Goal: Task Accomplishment & Management: Use online tool/utility

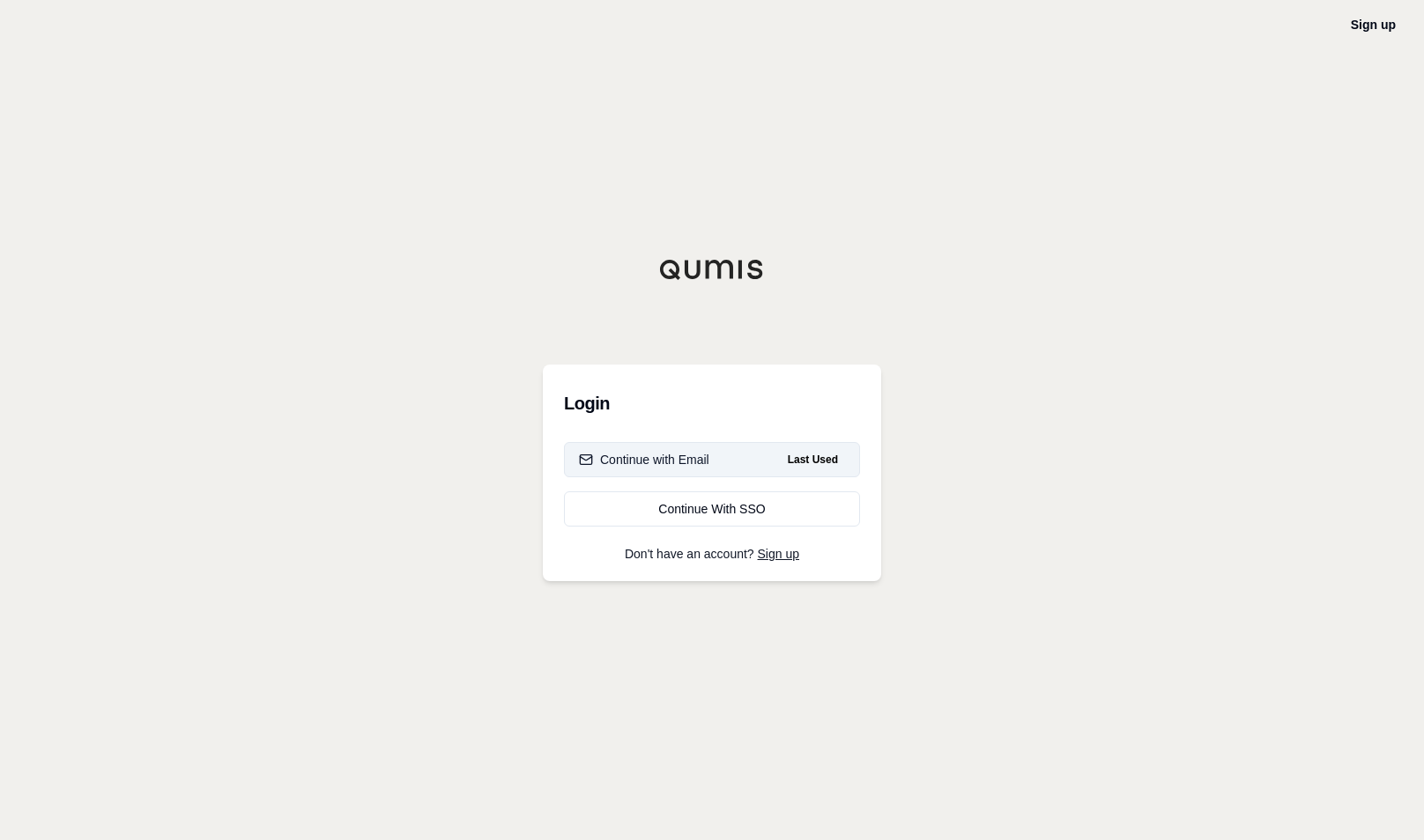
click at [702, 455] on div "Continue with Email" at bounding box center [643, 460] width 130 height 17
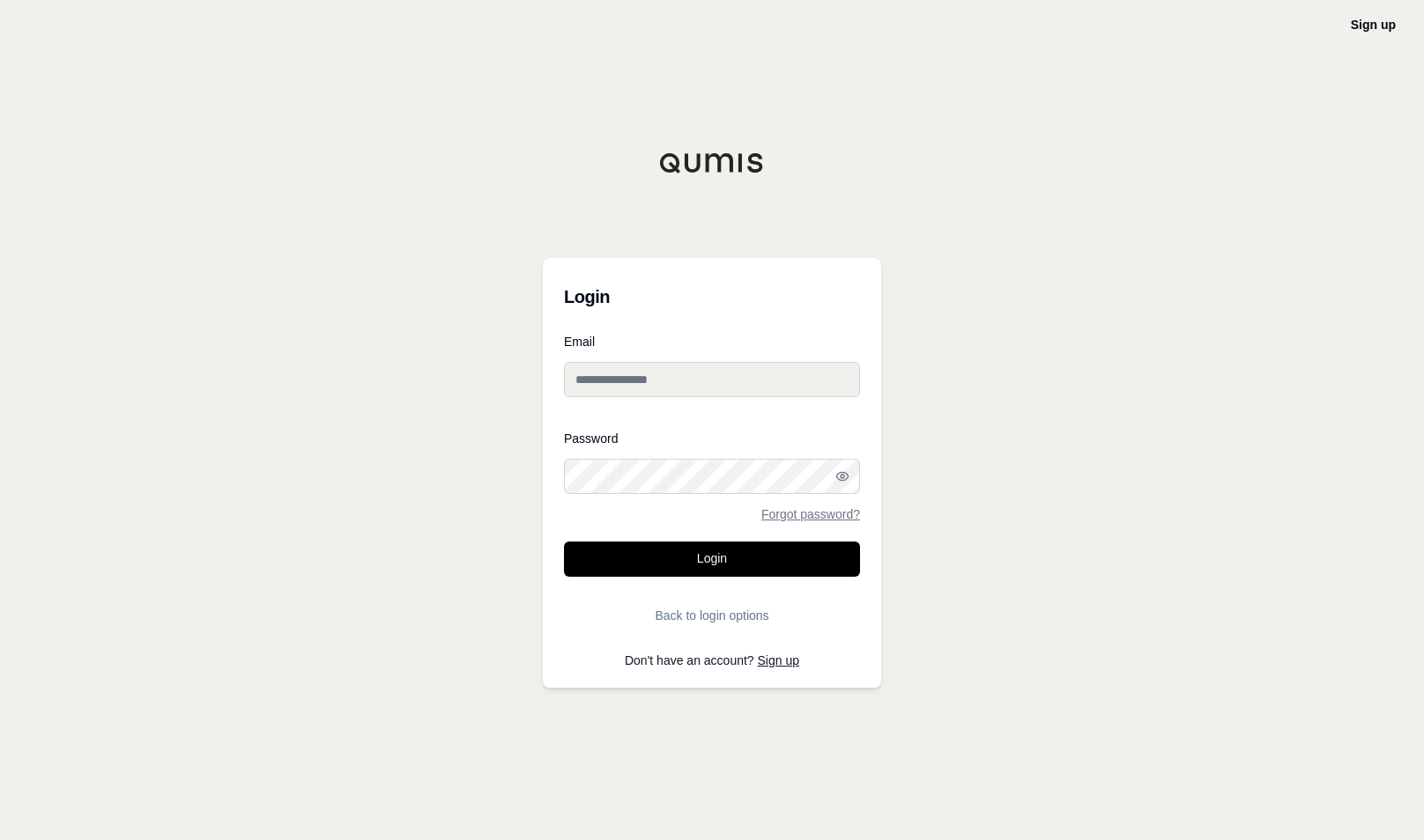
click at [721, 374] on input "Email" at bounding box center [712, 379] width 297 height 35
type input "**********"
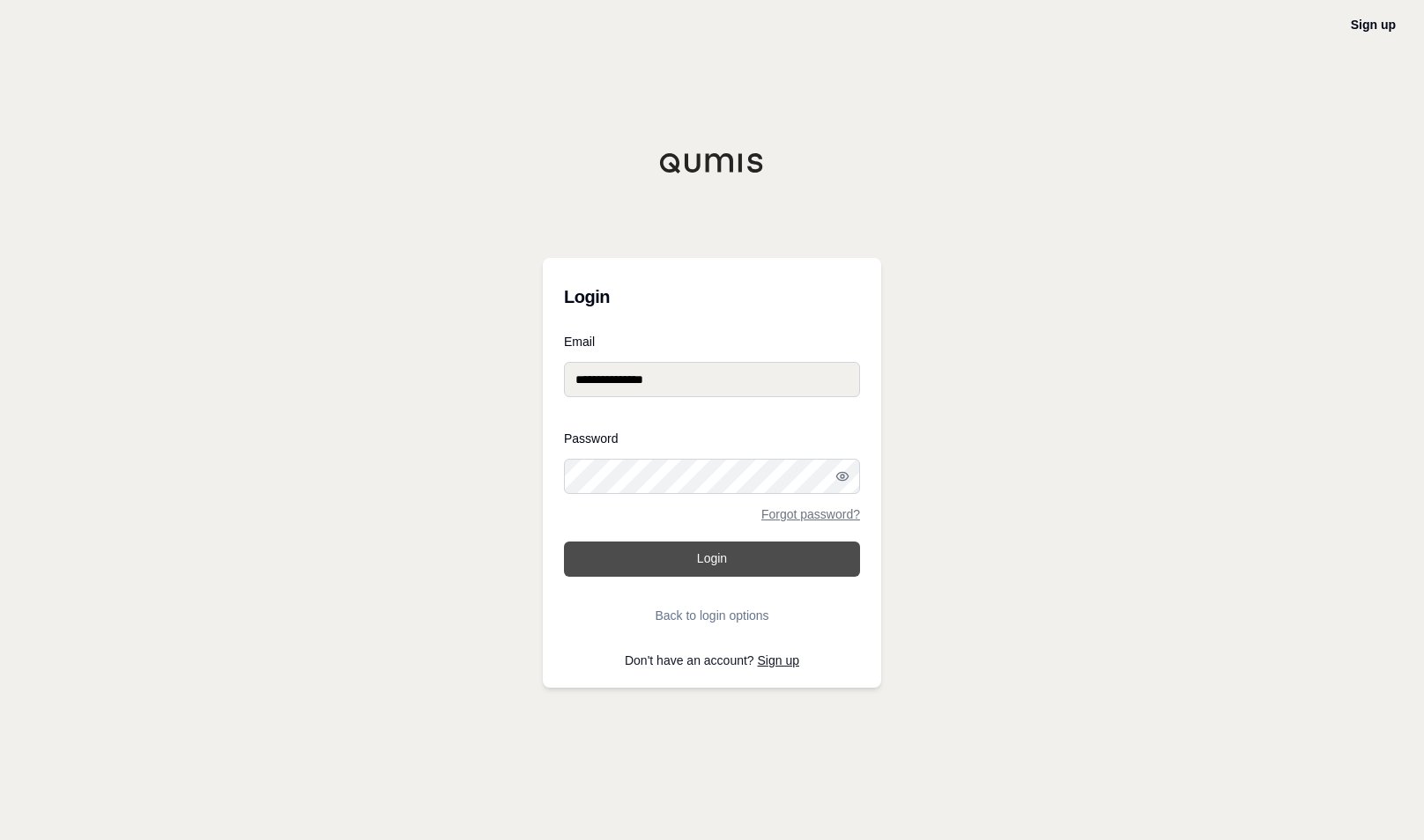
click at [689, 558] on button "Login" at bounding box center [712, 559] width 297 height 35
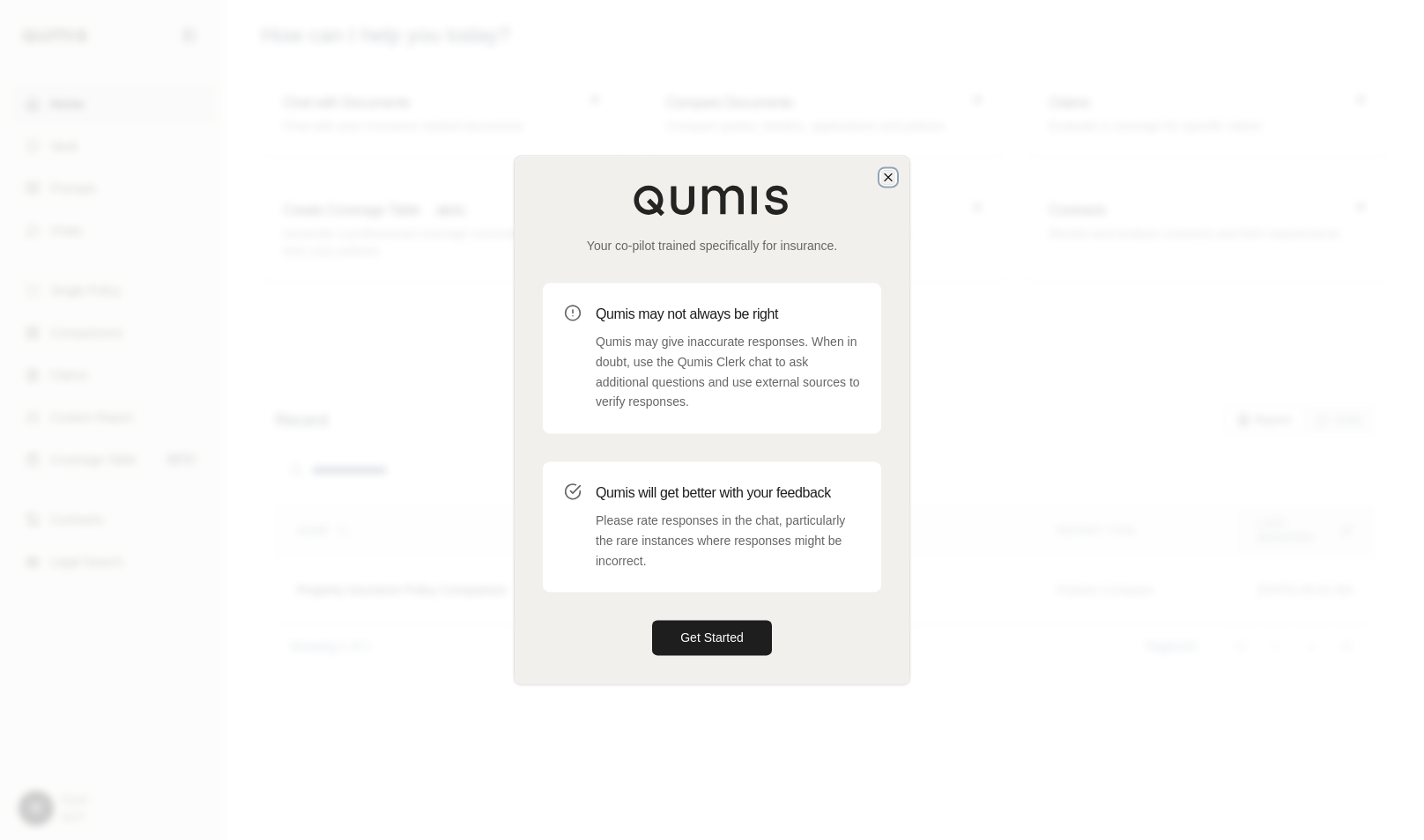
click at [892, 173] on icon "button" at bounding box center [888, 177] width 14 height 14
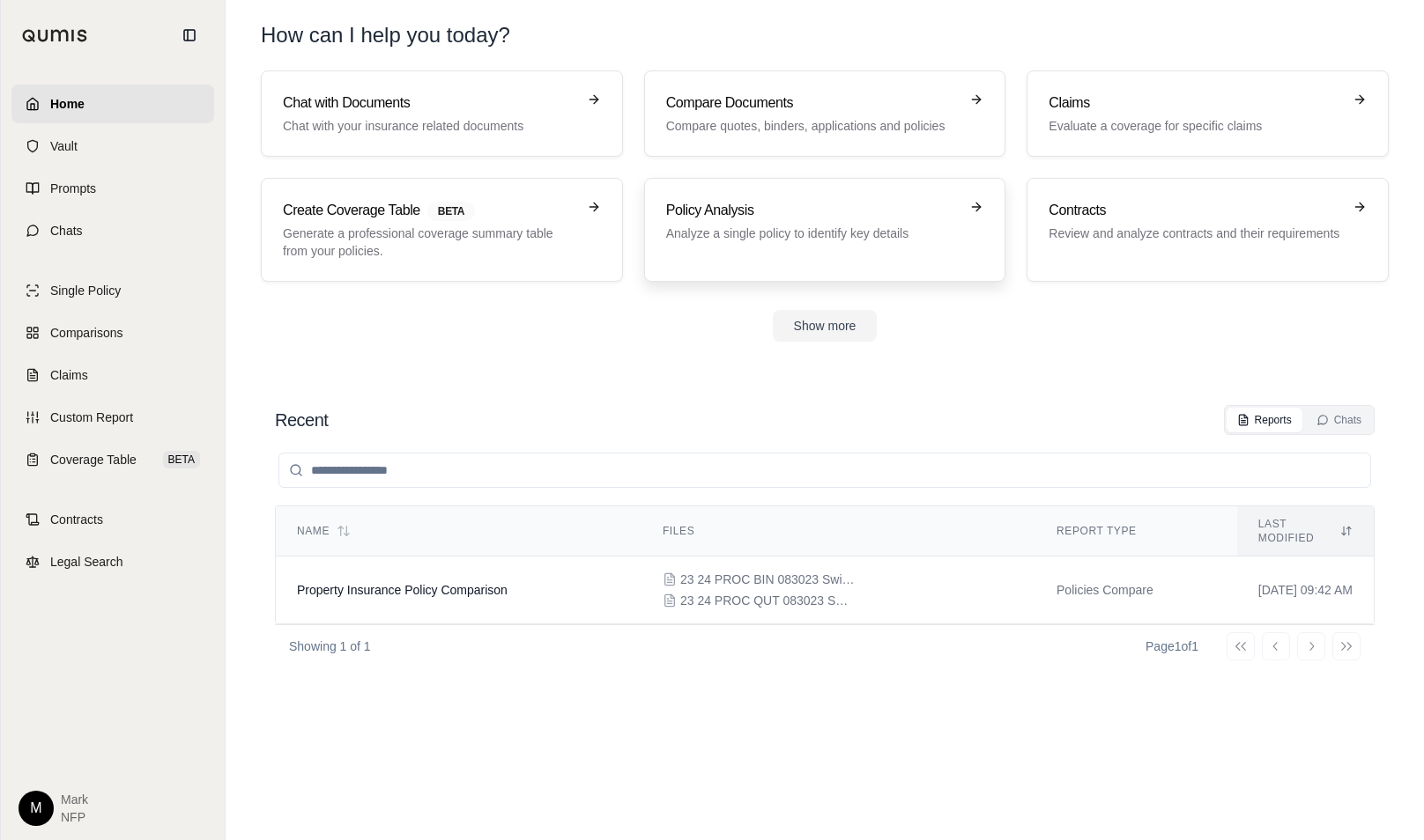
click at [977, 207] on icon at bounding box center [977, 207] width 8 height 0
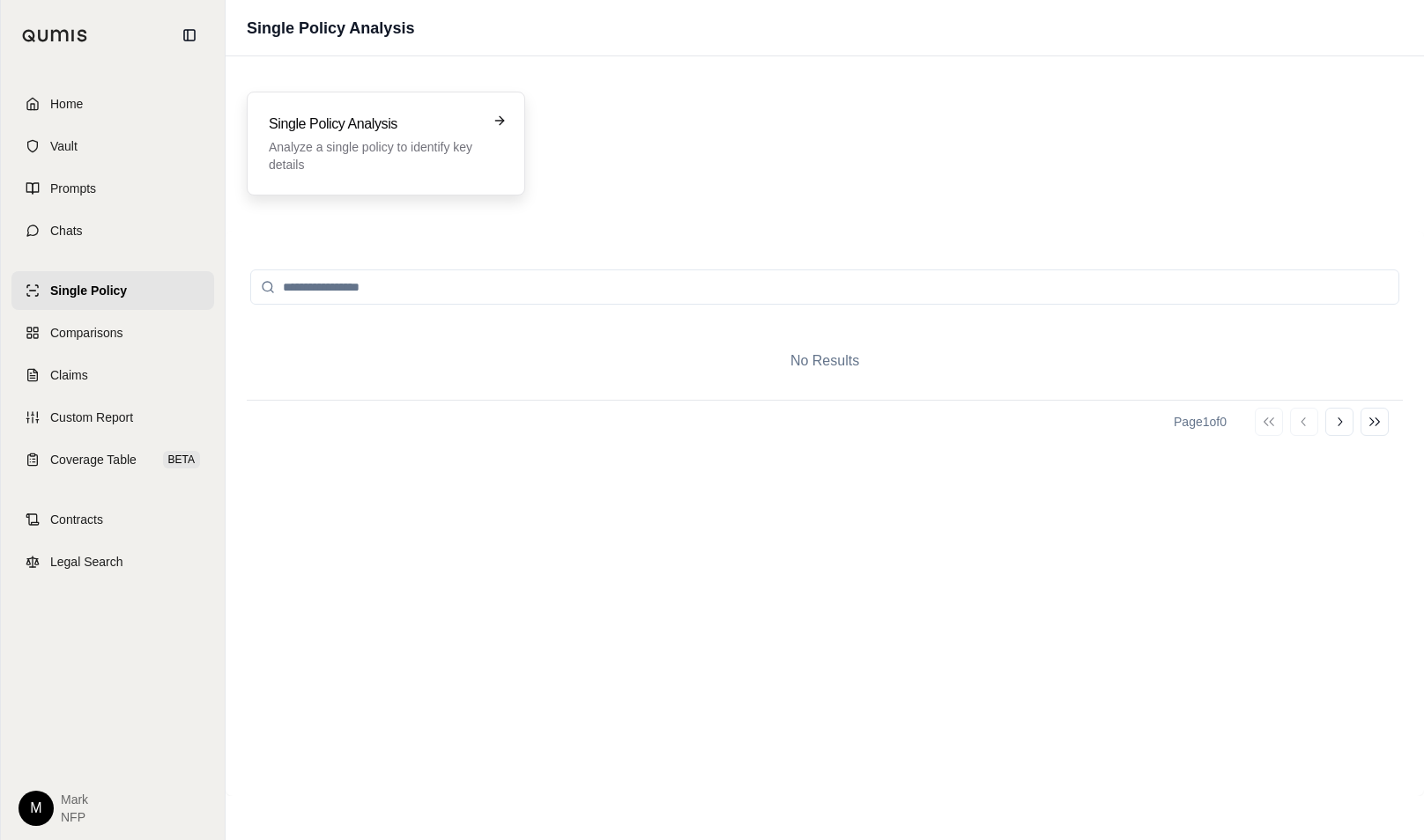
click at [495, 128] on div "Single Policy Analysis Analyze a single policy to identify key details" at bounding box center [385, 144] width 235 height 60
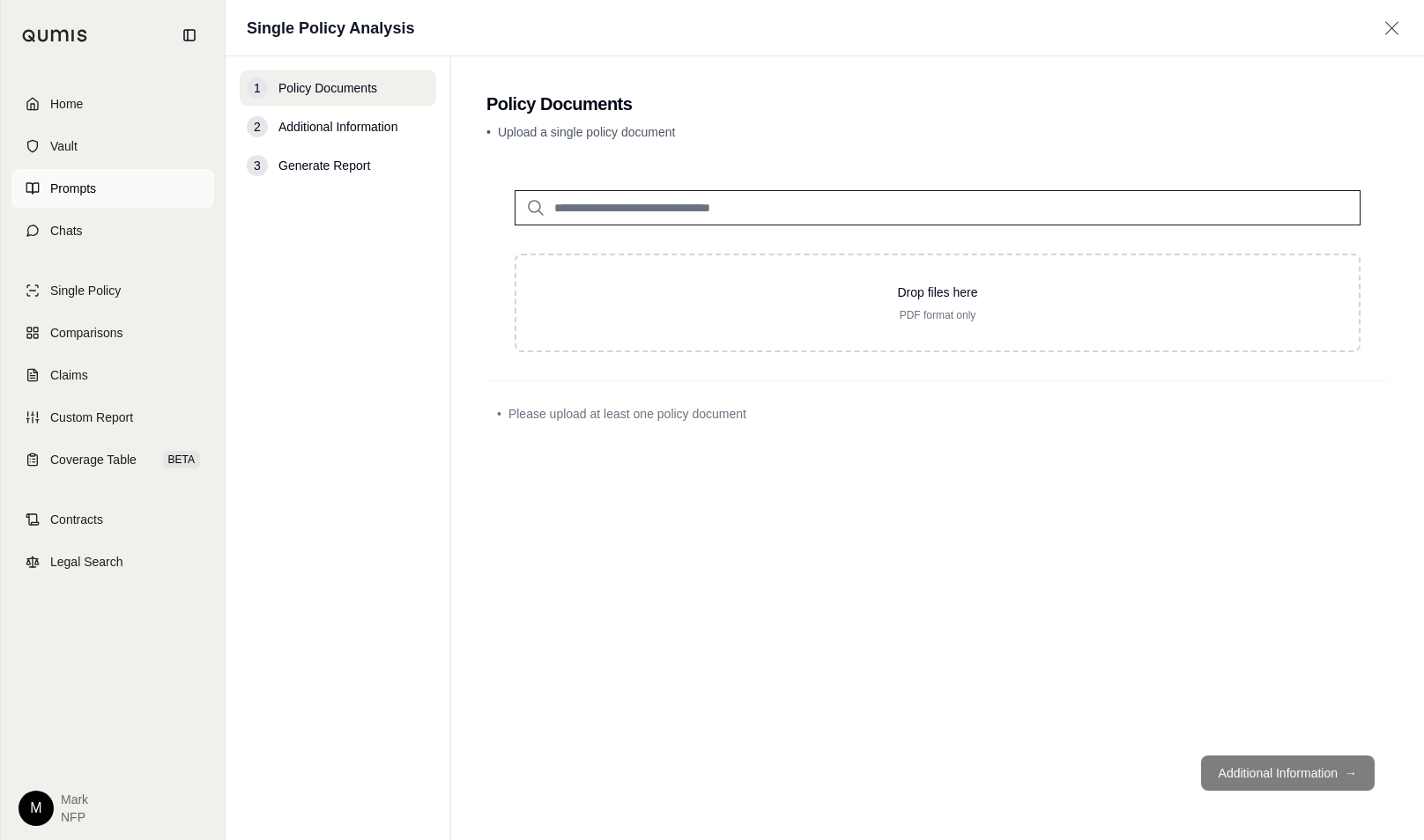
click at [73, 185] on span "Prompts" at bounding box center [72, 188] width 45 height 17
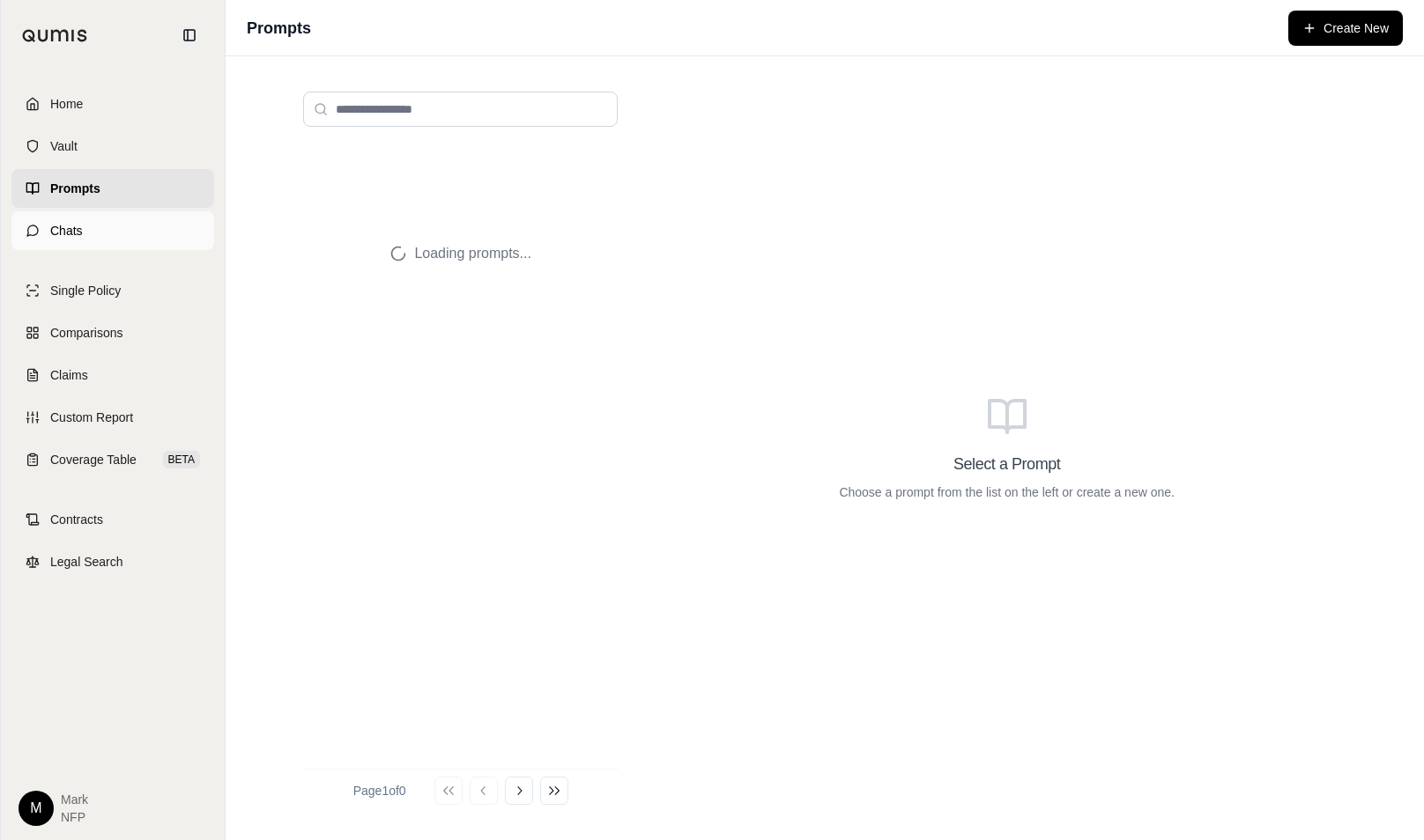
click at [70, 238] on span "Chats" at bounding box center [67, 231] width 33 height 17
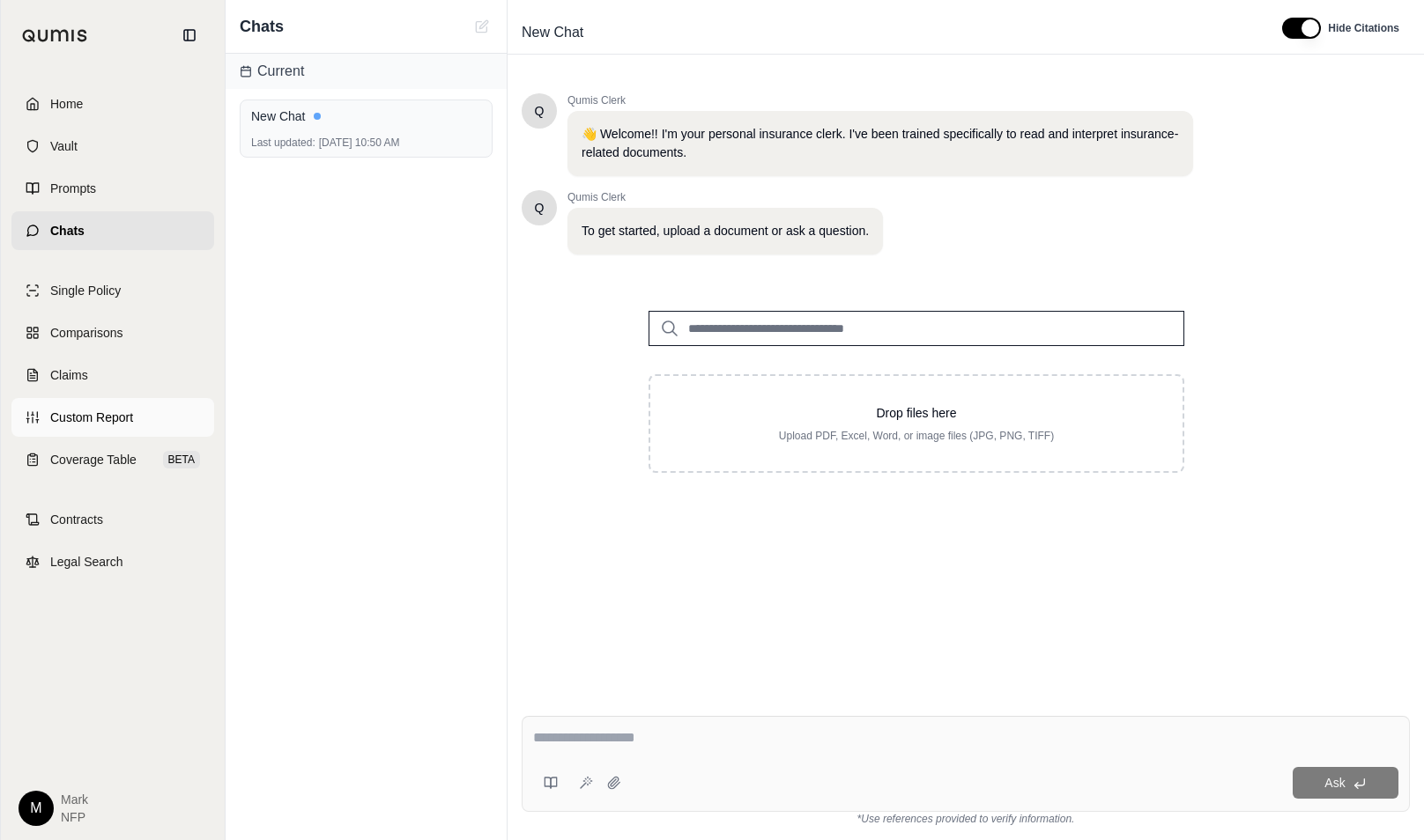
click at [89, 432] on link "Custom Report" at bounding box center [113, 417] width 203 height 39
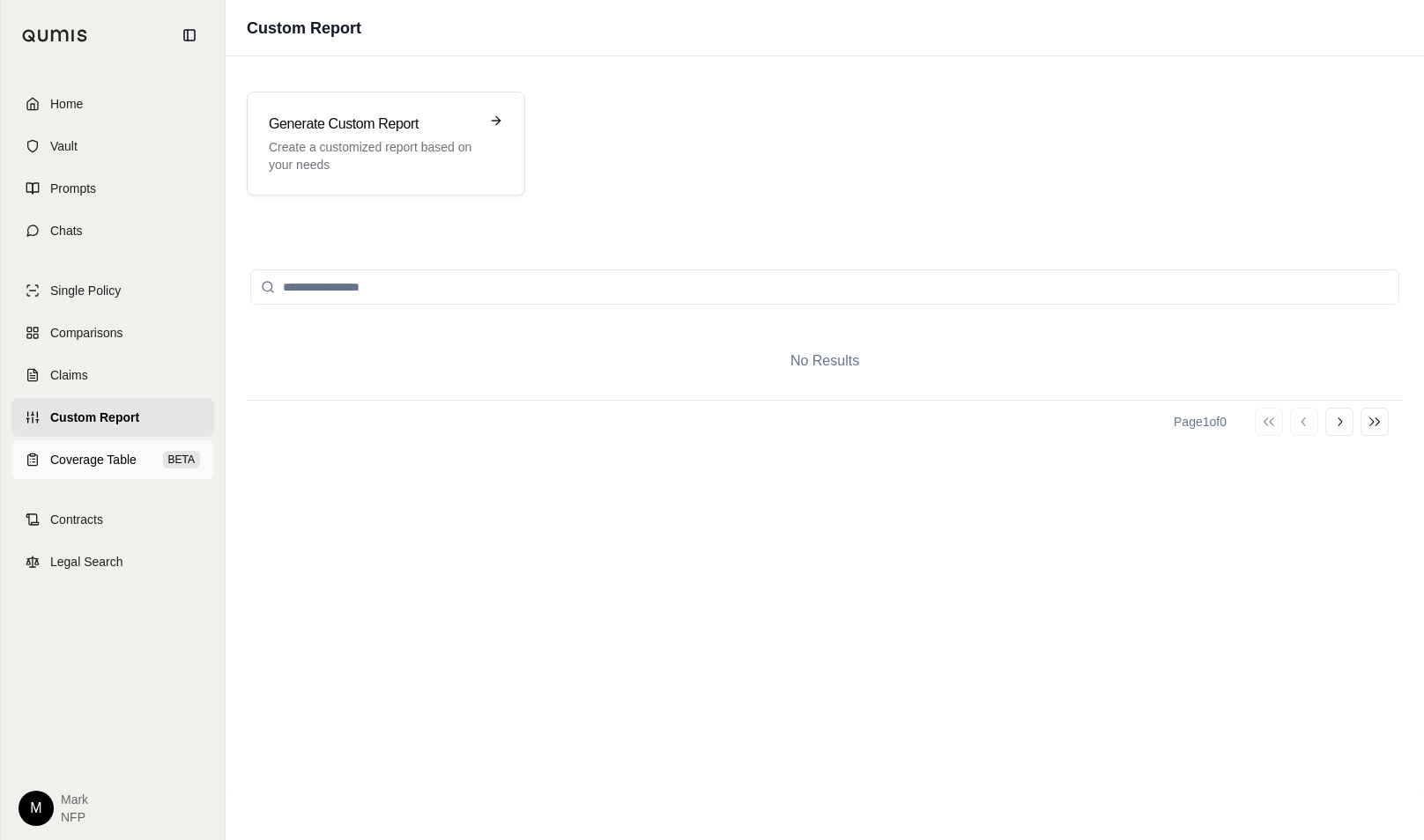
click at [102, 453] on span "Coverage Table" at bounding box center [93, 460] width 86 height 17
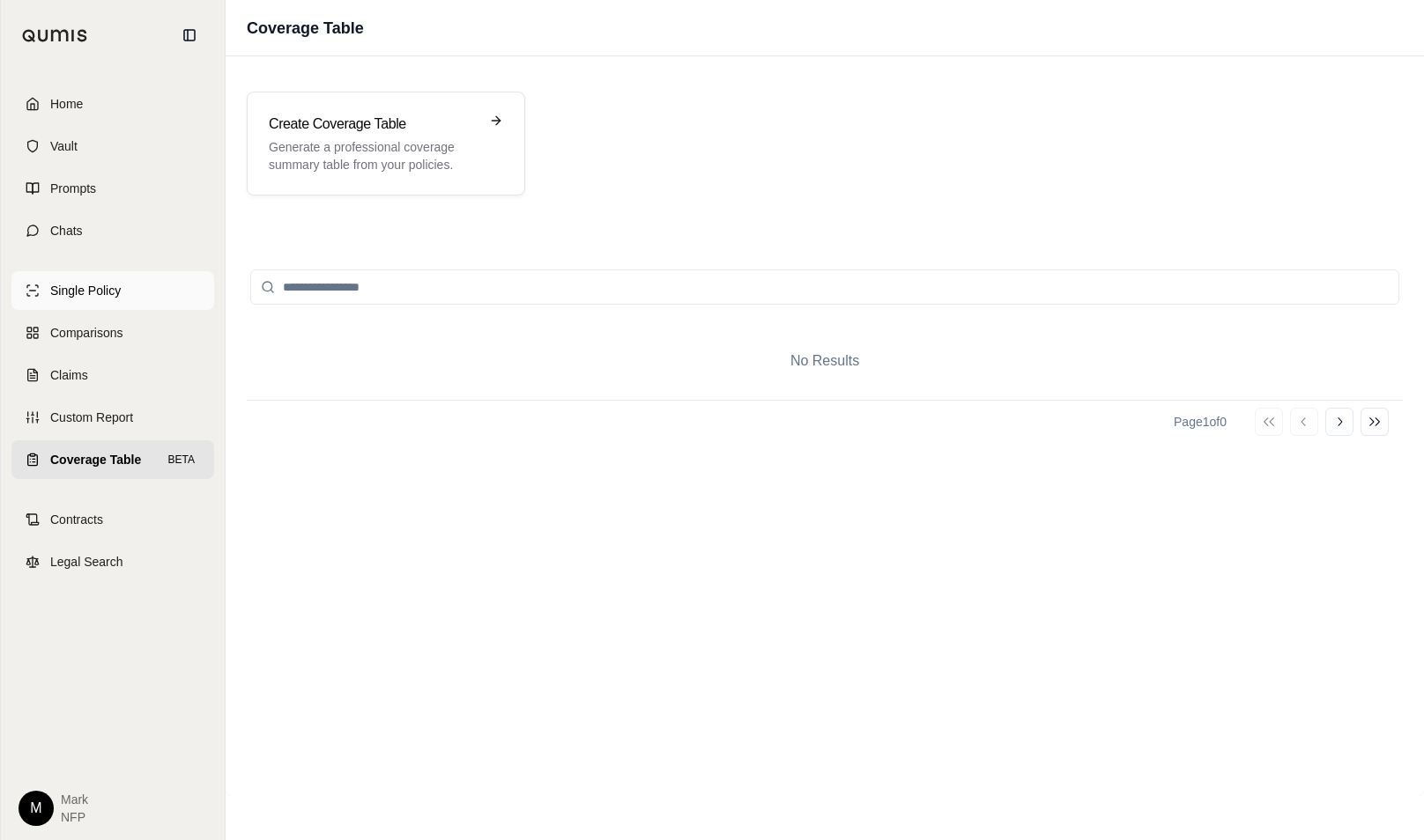
click at [96, 289] on span "Single Policy" at bounding box center [85, 291] width 71 height 17
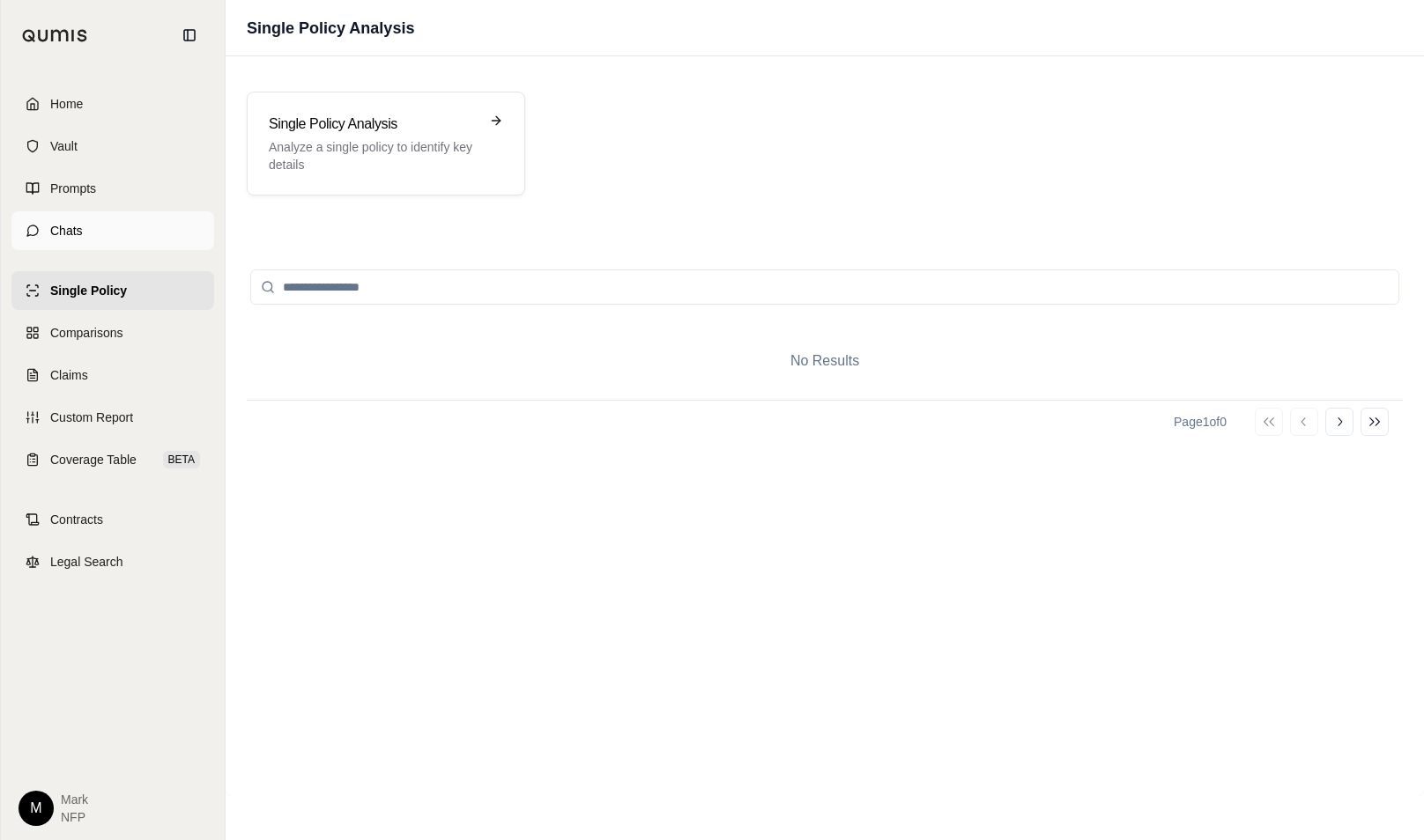
click at [83, 222] on link "Chats" at bounding box center [113, 231] width 203 height 39
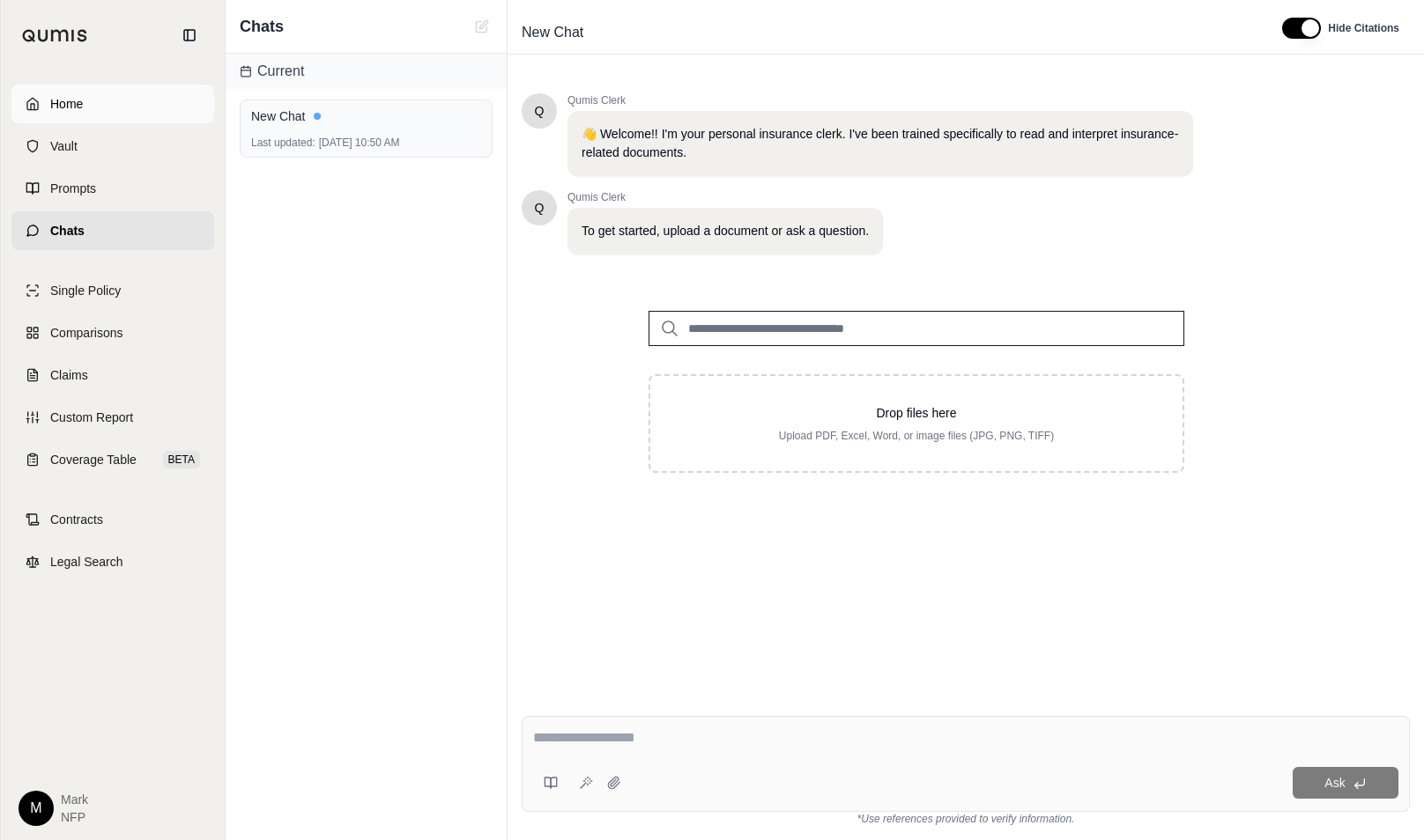
click at [72, 97] on span "Home" at bounding box center [67, 104] width 33 height 17
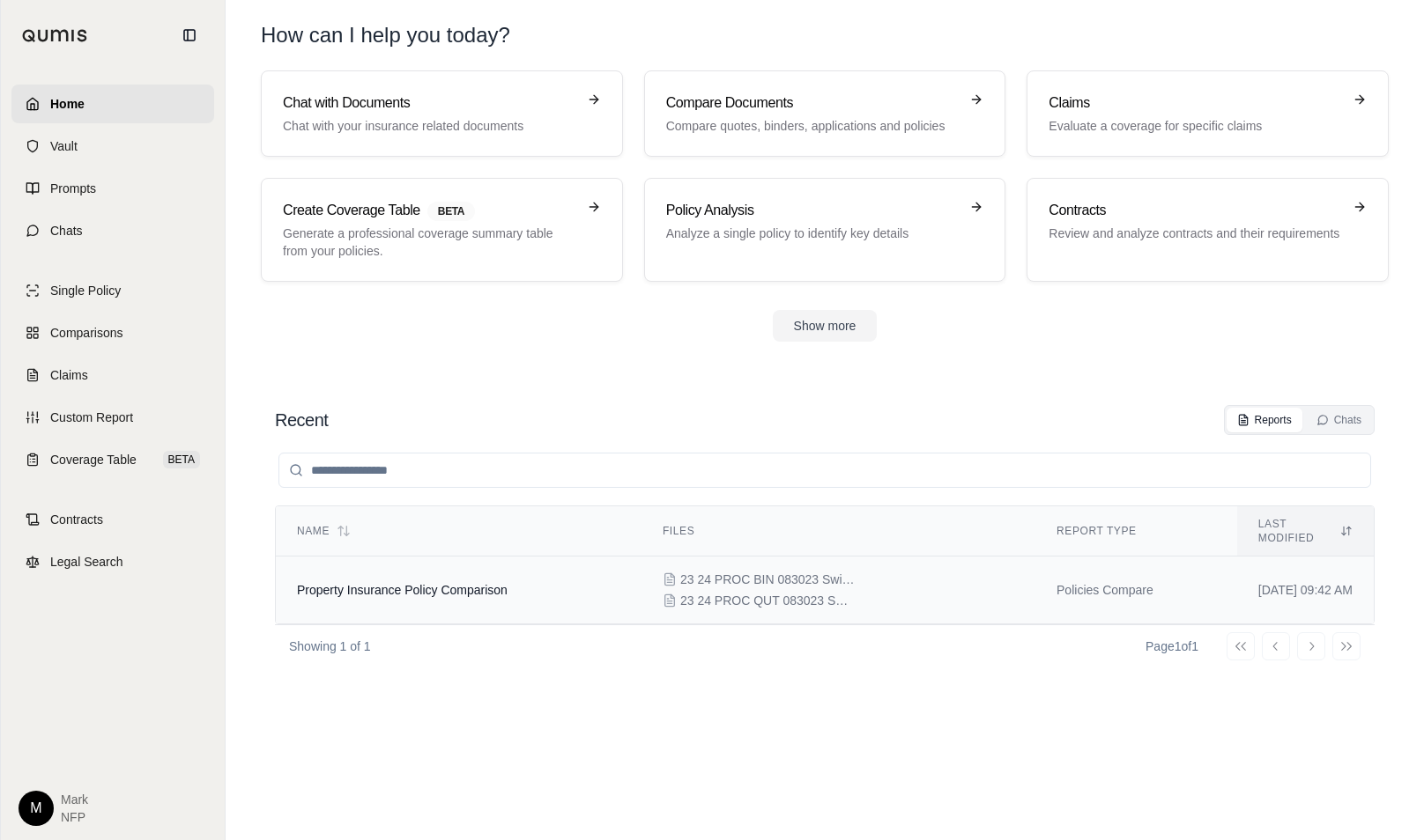
click at [1036, 585] on td "Policies Compare" at bounding box center [1136, 591] width 202 height 68
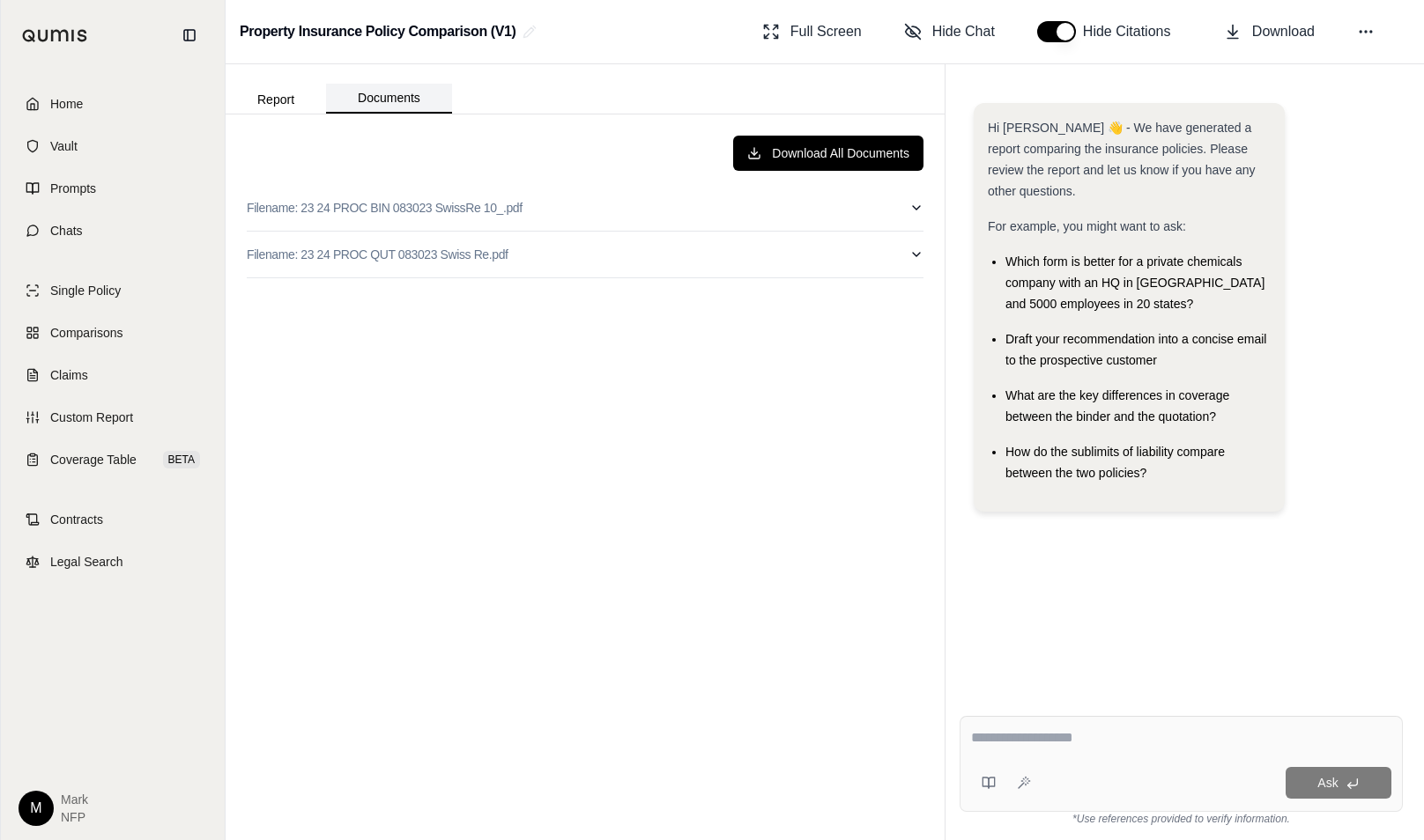
click at [400, 85] on button "Documents" at bounding box center [389, 98] width 126 height 30
click at [273, 98] on button "Report" at bounding box center [276, 98] width 100 height 28
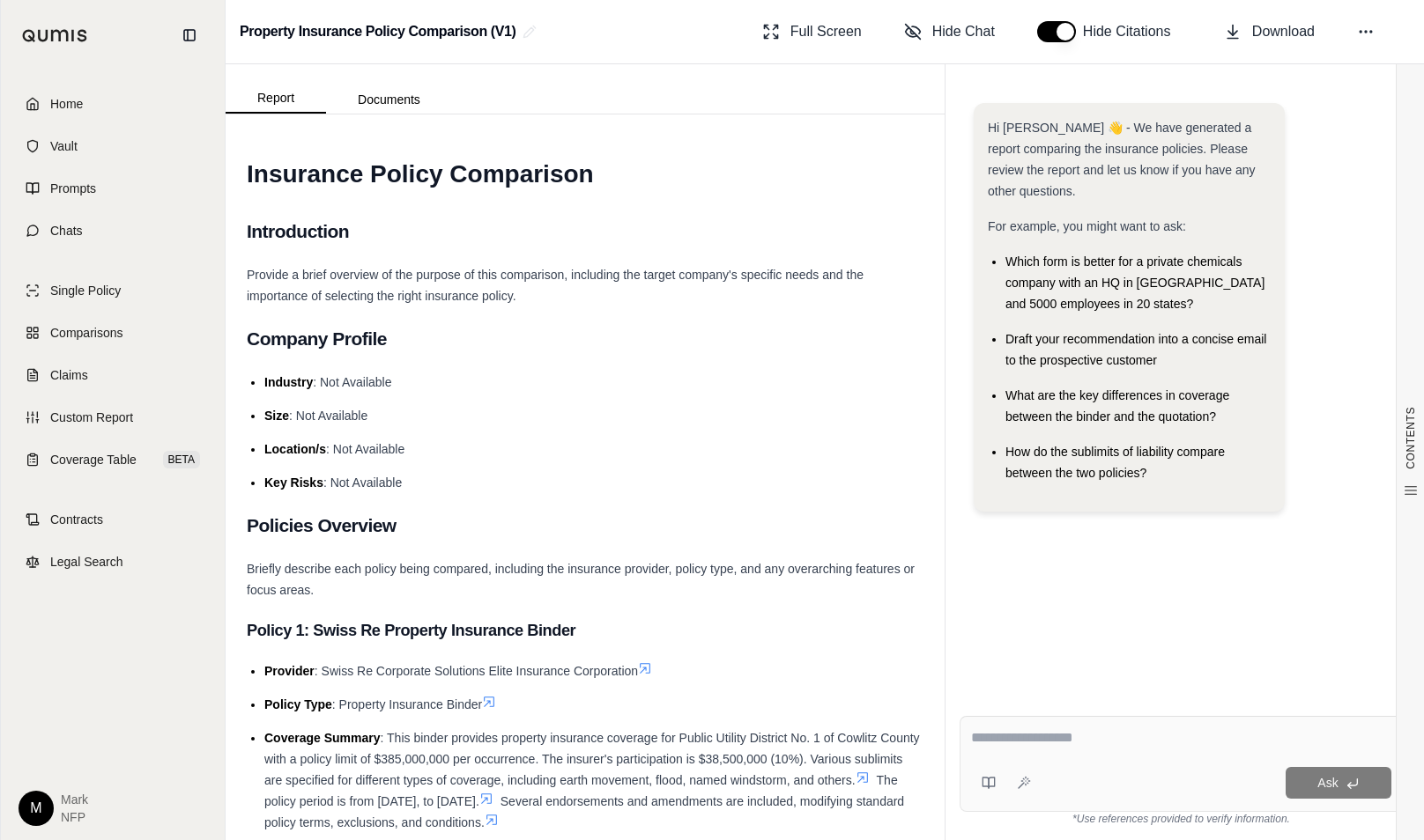
click at [1114, 744] on textarea at bounding box center [1181, 739] width 420 height 21
type textarea "**********"
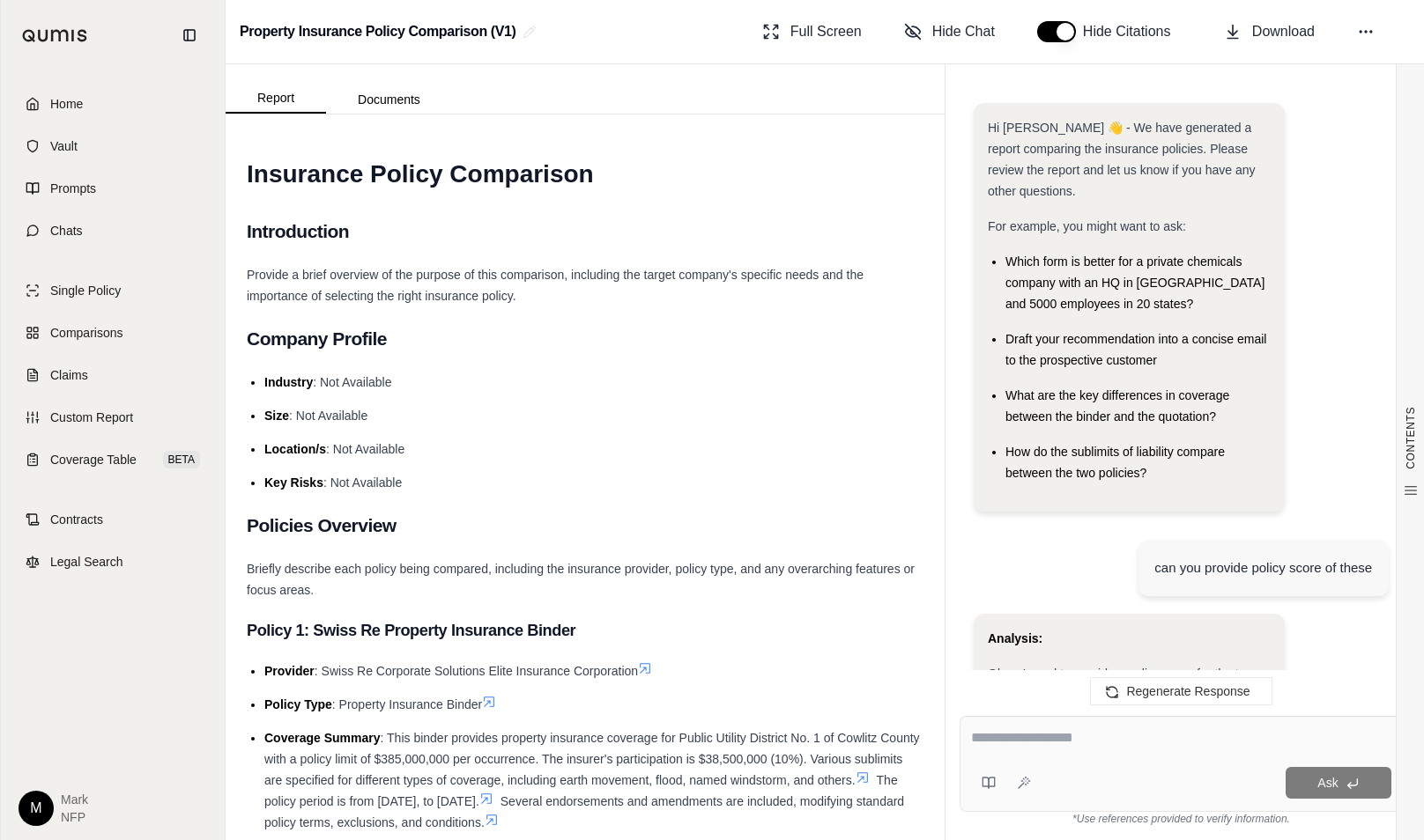
scroll to position [5315, 0]
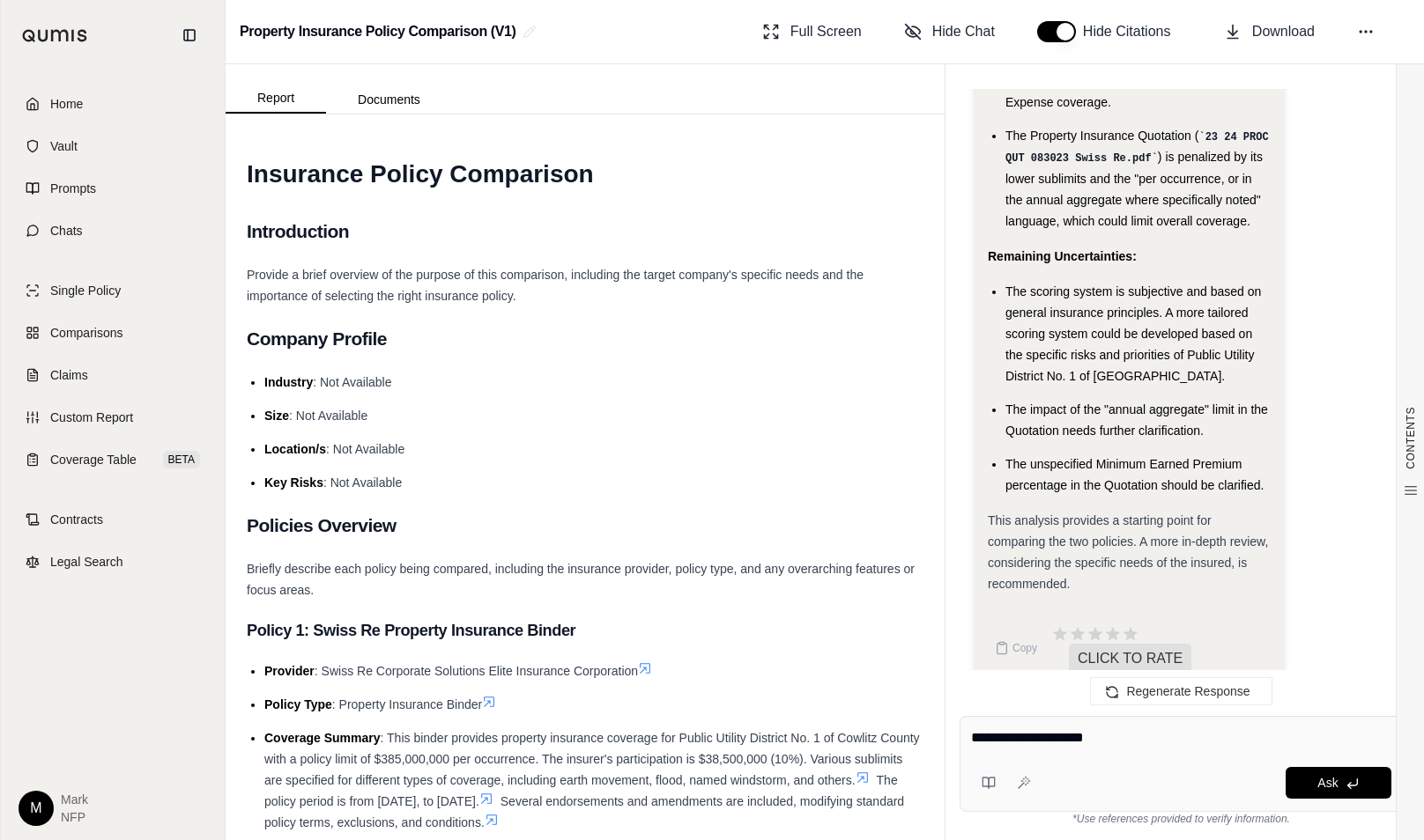
type textarea "**********"
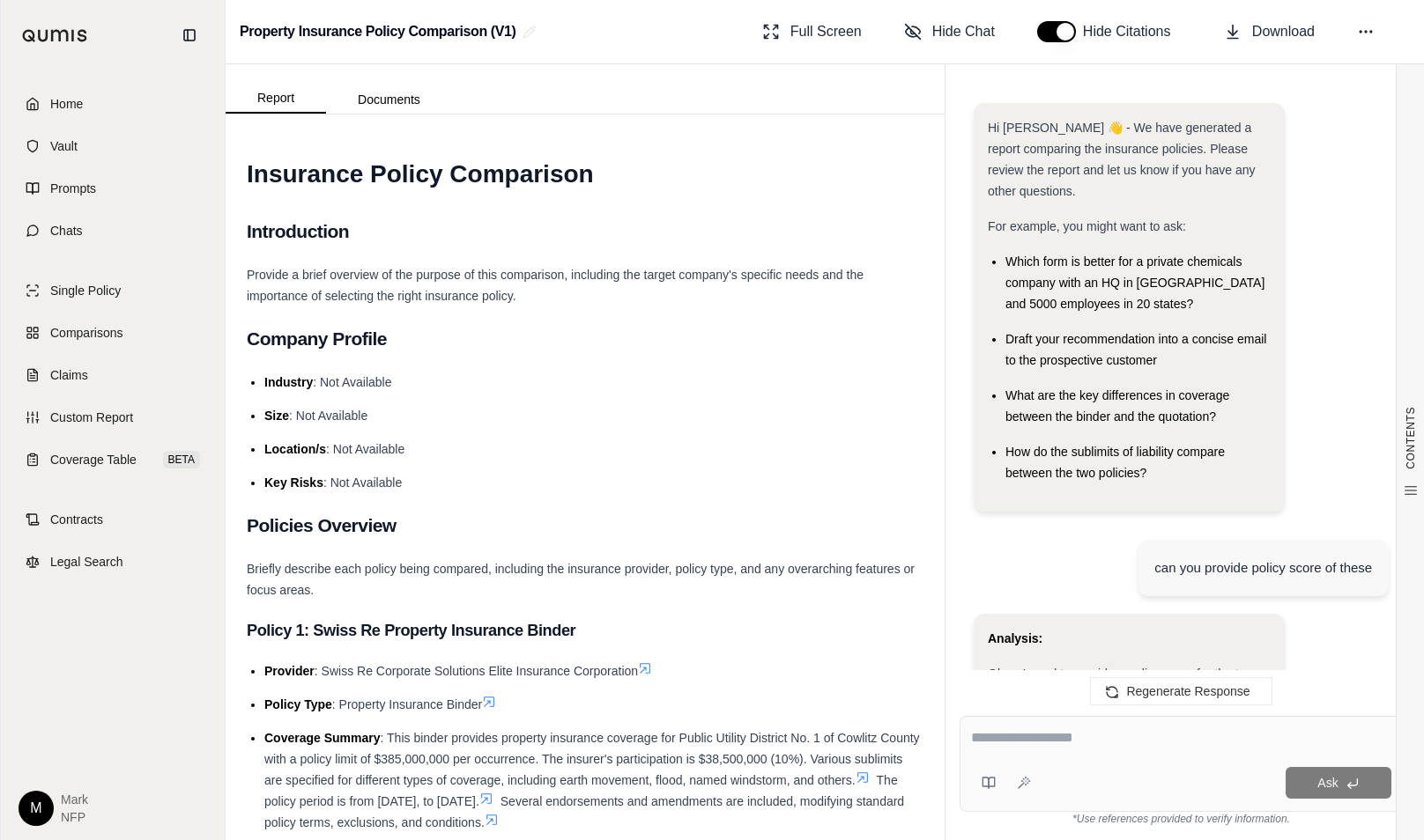
scroll to position [8935, 0]
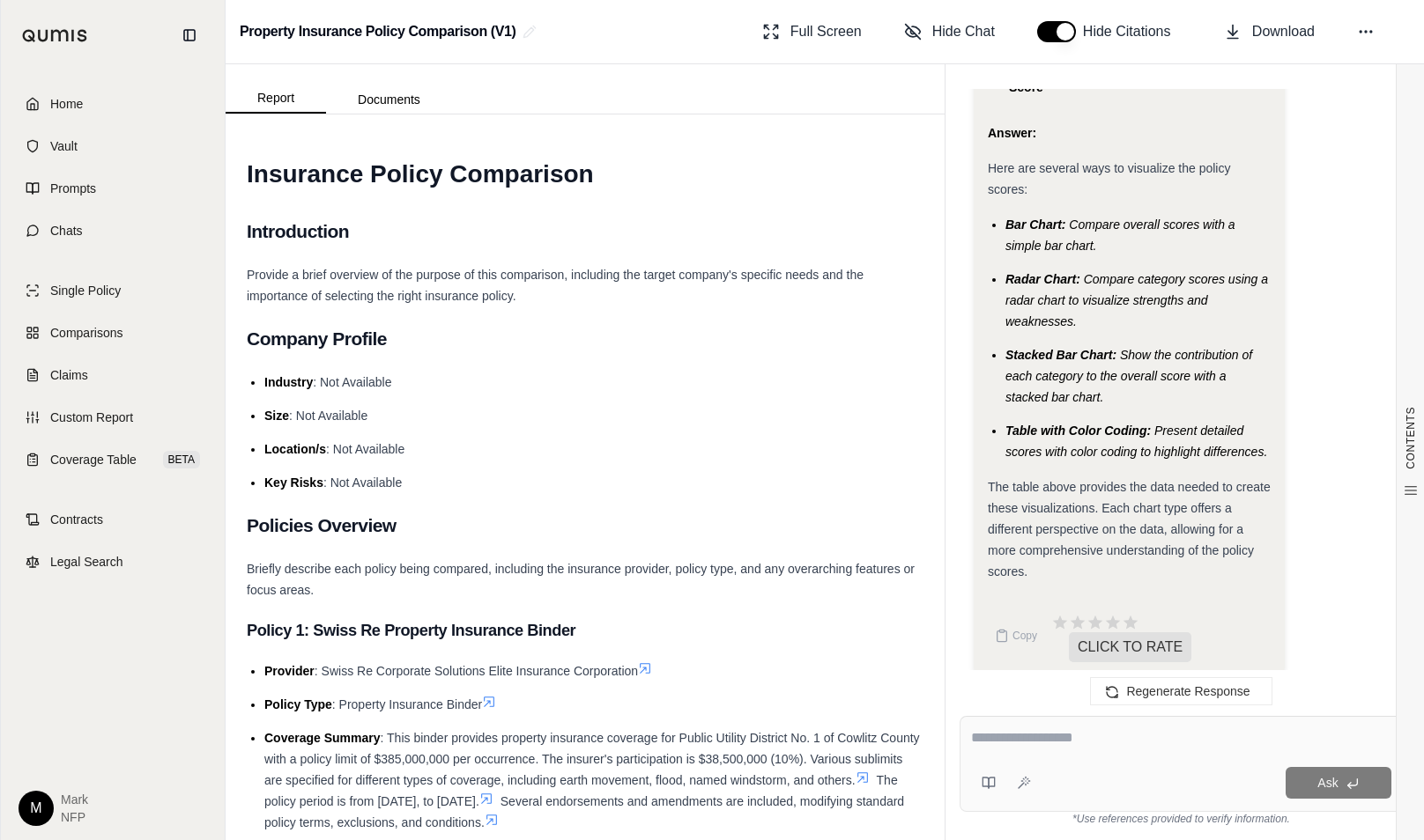
click at [848, 532] on h2 "Policies Overview" at bounding box center [584, 525] width 677 height 37
